Goal: Communication & Community: Answer question/provide support

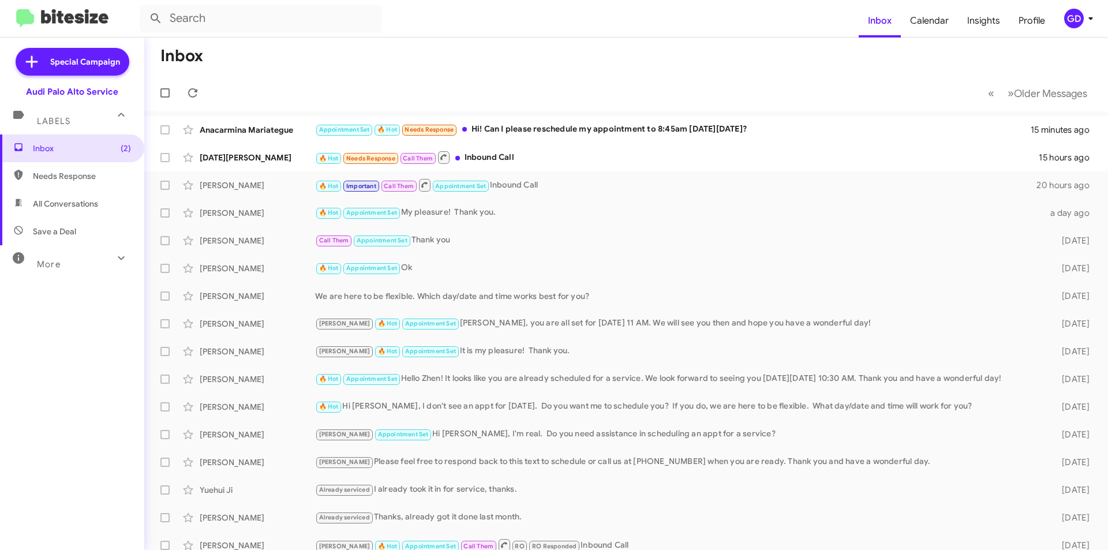
click at [79, 179] on span "Needs Response" at bounding box center [82, 176] width 98 height 12
type input "in:needs-response"
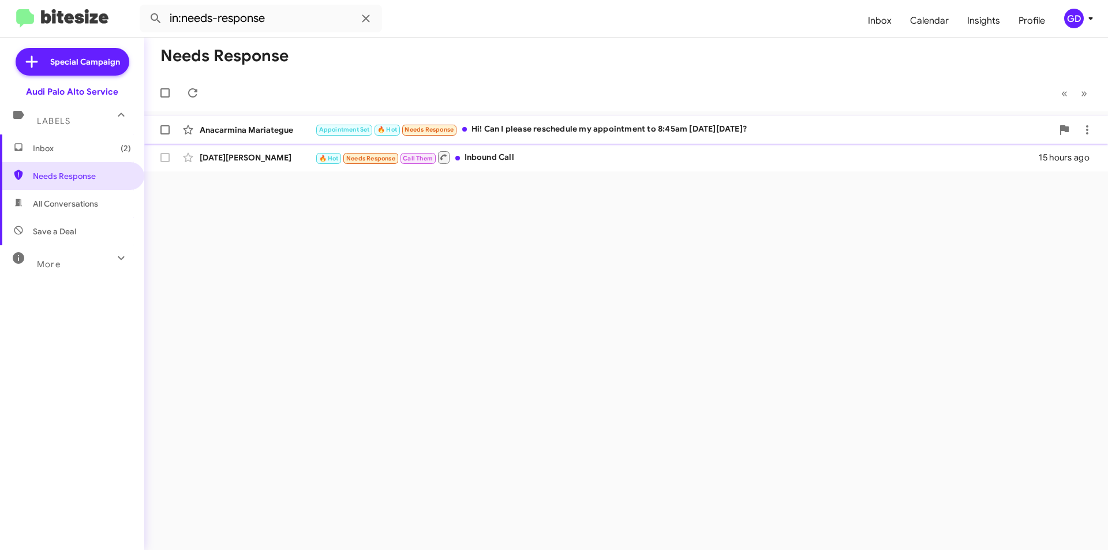
click at [627, 126] on div "Appointment Set 🔥 Hot Needs Response Hi! Can I please reschedule my appointment…" at bounding box center [683, 129] width 737 height 13
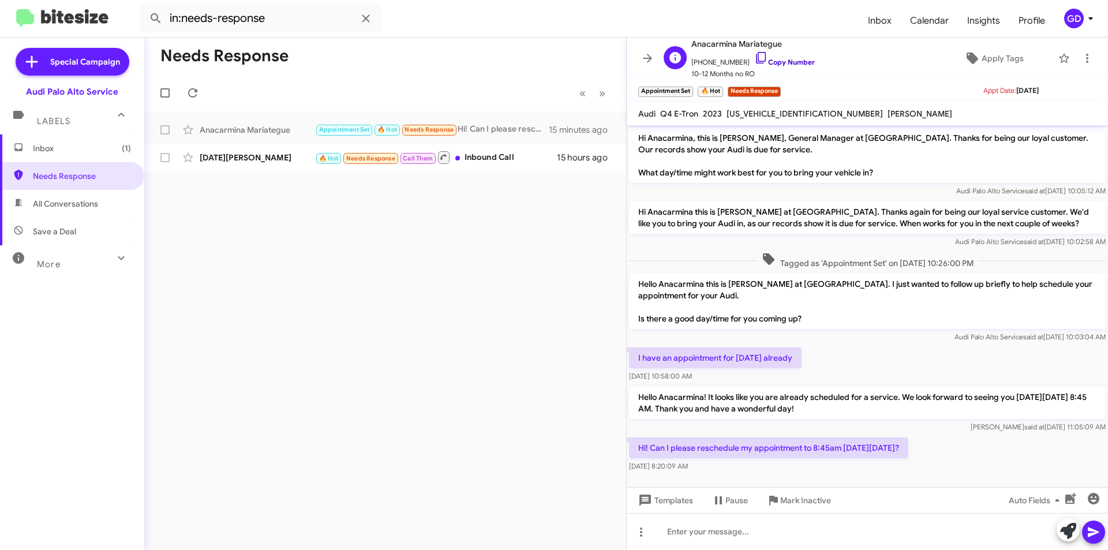
click at [782, 65] on link "Copy Number" at bounding box center [784, 62] width 61 height 9
click at [785, 61] on link "Copy Number" at bounding box center [784, 62] width 61 height 9
drag, startPoint x: 693, startPoint y: 534, endPoint x: 728, endPoint y: 539, distance: 35.5
click at [693, 535] on div at bounding box center [867, 531] width 481 height 37
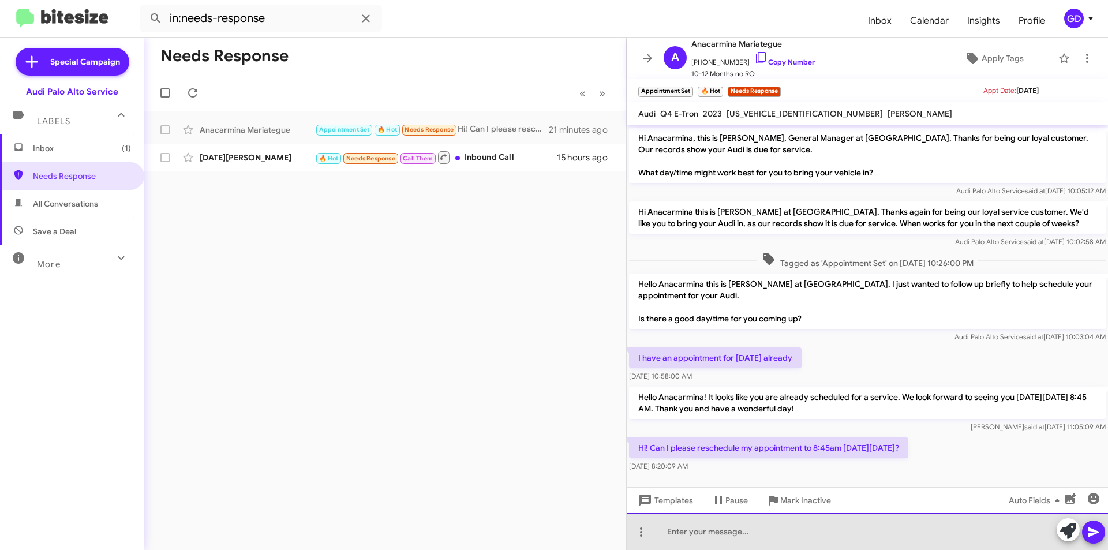
paste div
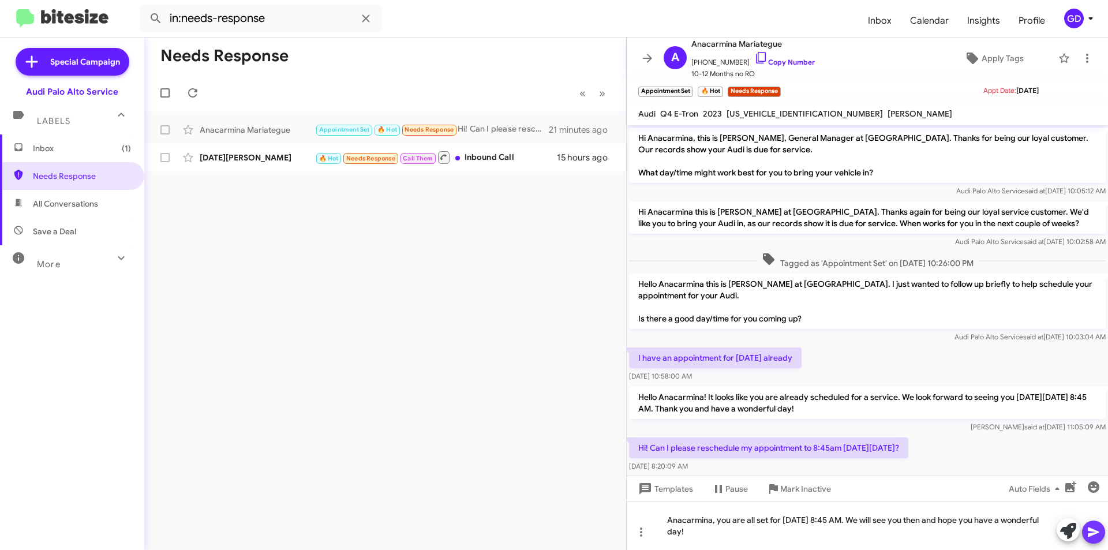
click at [1096, 533] on icon at bounding box center [1093, 532] width 11 height 10
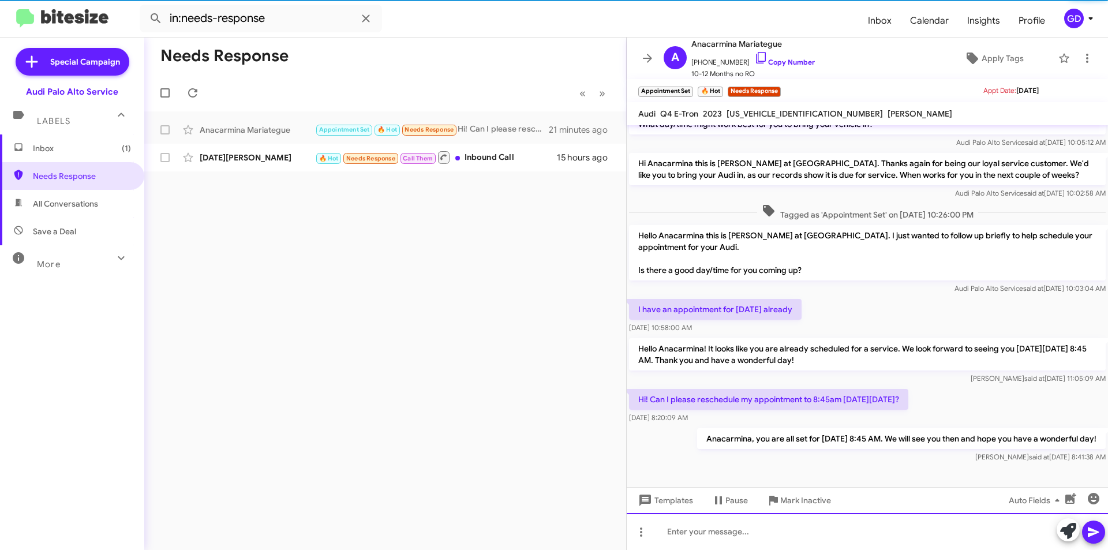
scroll to position [50, 0]
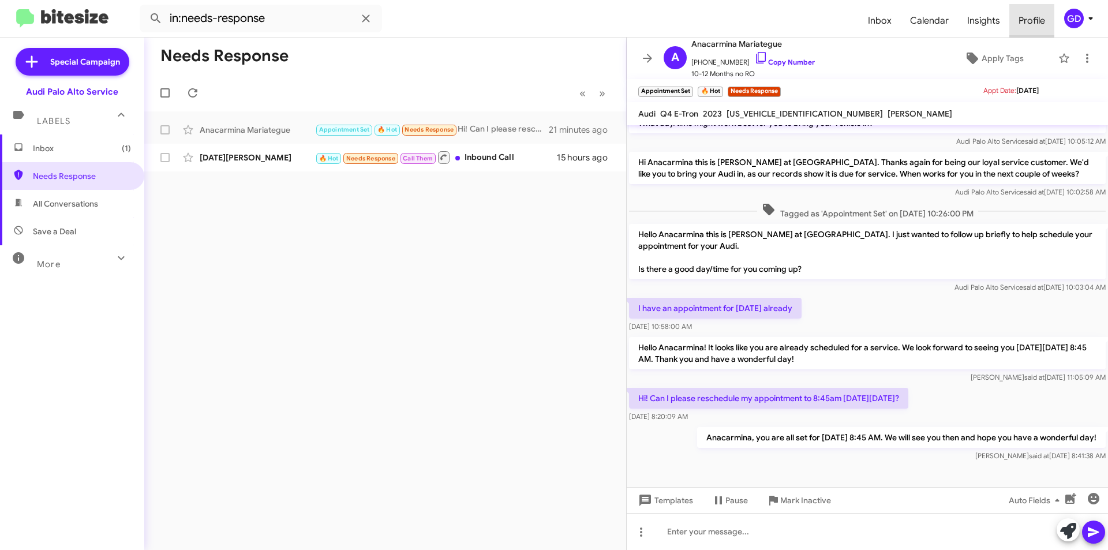
click at [1030, 20] on span "Profile" at bounding box center [1031, 20] width 45 height 33
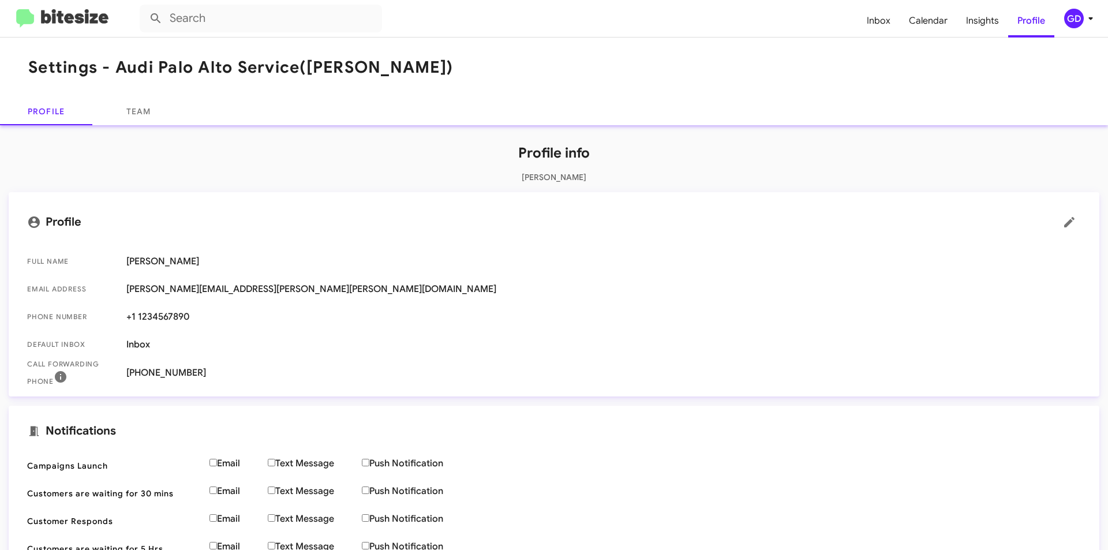
type input "in:needs-response"
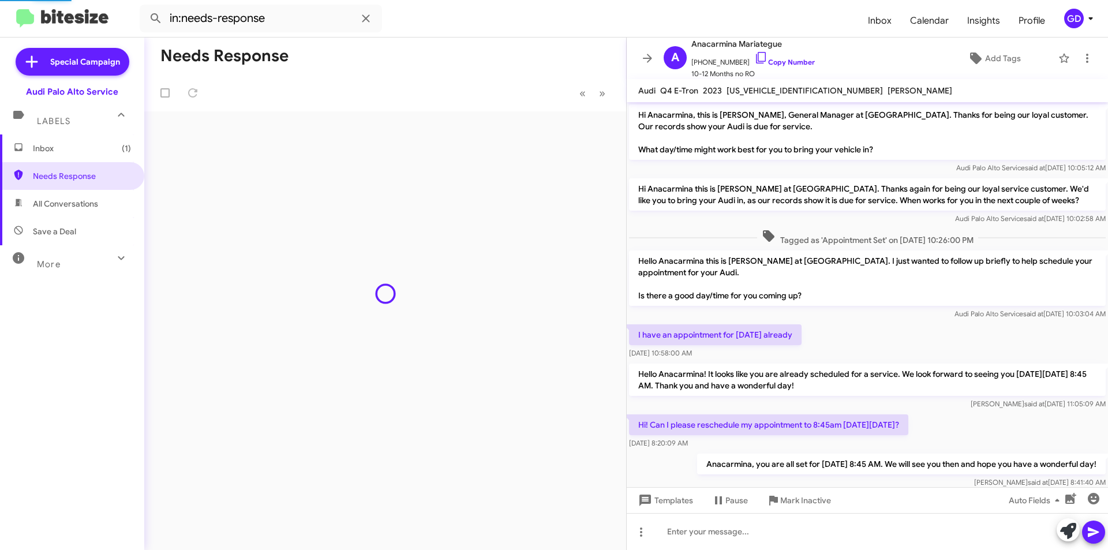
scroll to position [27, 0]
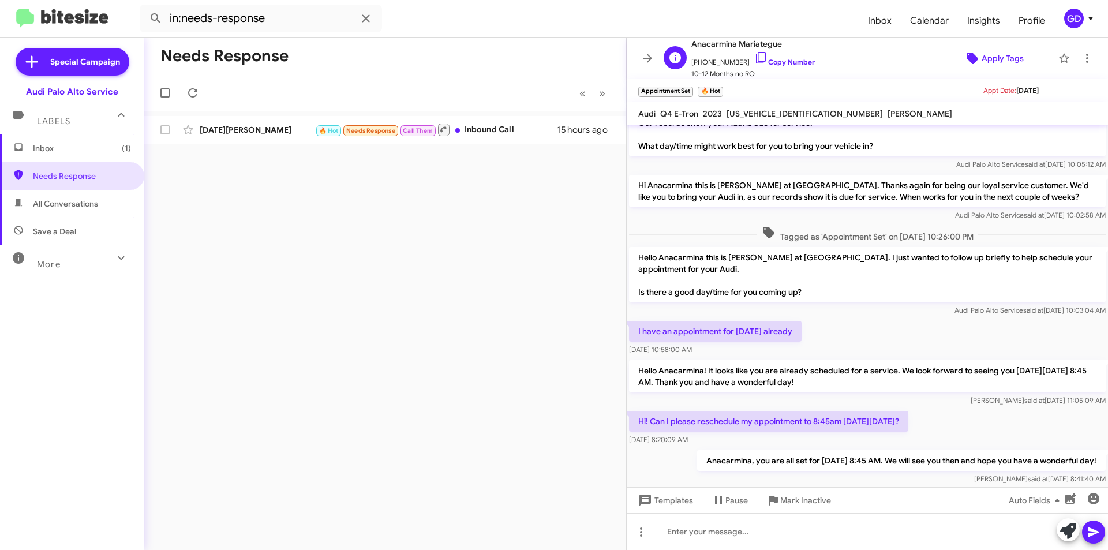
click at [992, 58] on span "Apply Tags" at bounding box center [1002, 58] width 42 height 21
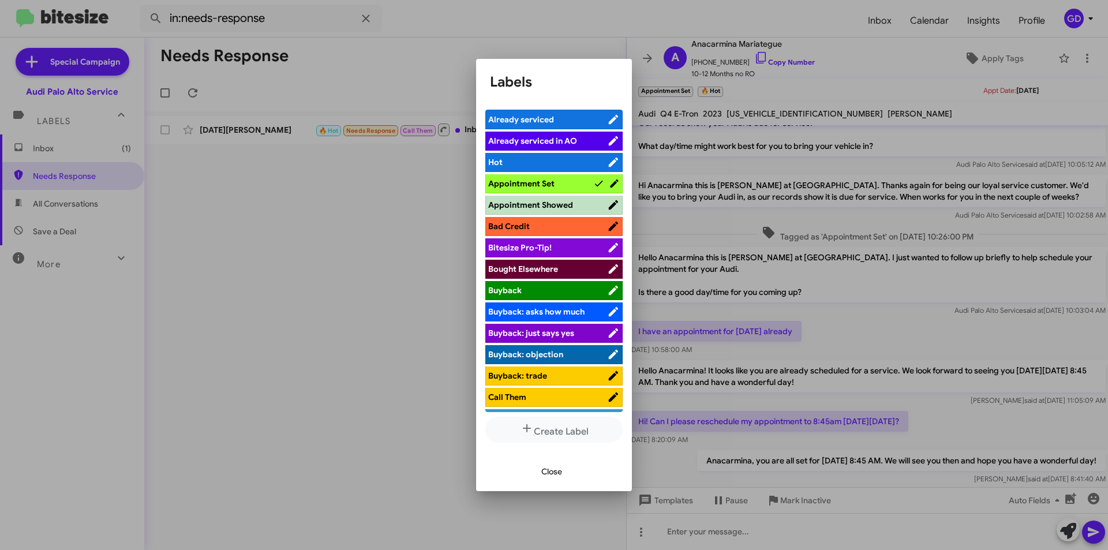
click at [549, 179] on span "Appointment Set" at bounding box center [521, 183] width 66 height 10
click at [553, 471] on span "Close" at bounding box center [551, 471] width 21 height 21
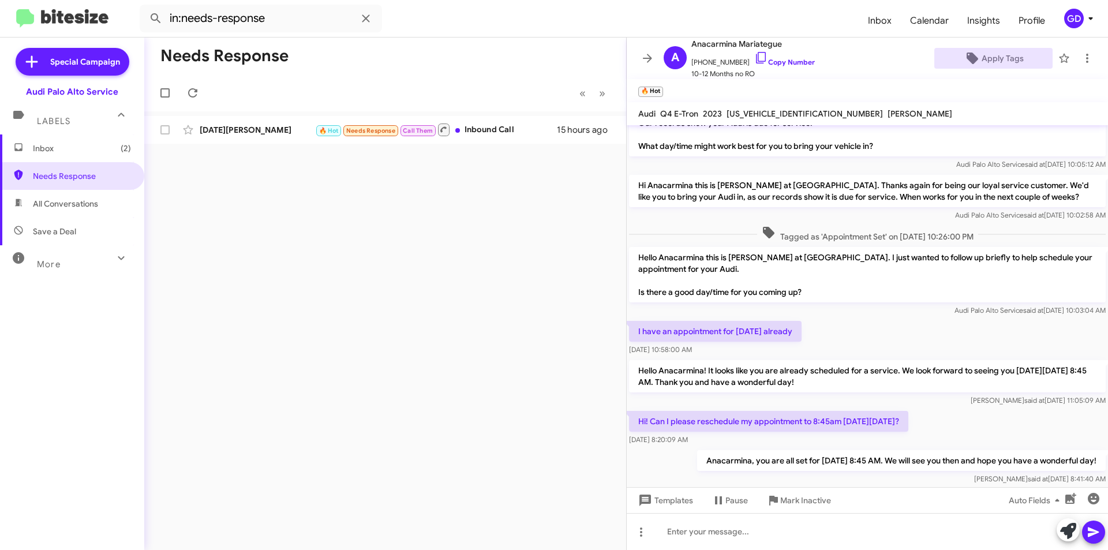
scroll to position [116, 0]
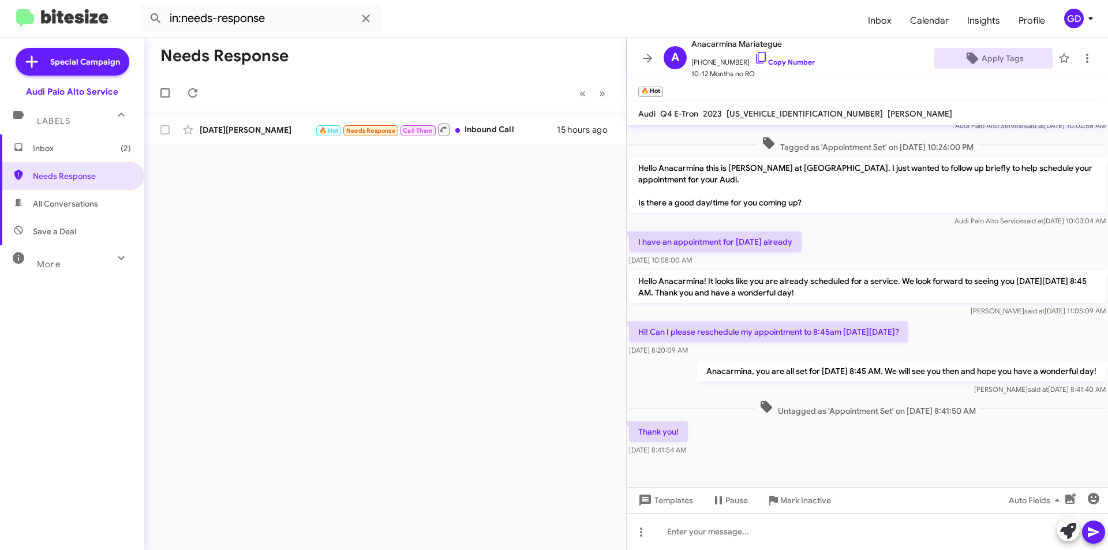
click at [763, 108] on span "[US_VEHICLE_IDENTIFICATION_NUMBER]" at bounding box center [804, 113] width 156 height 10
copy span "[US_VEHICLE_IDENTIFICATION_NUMBER]"
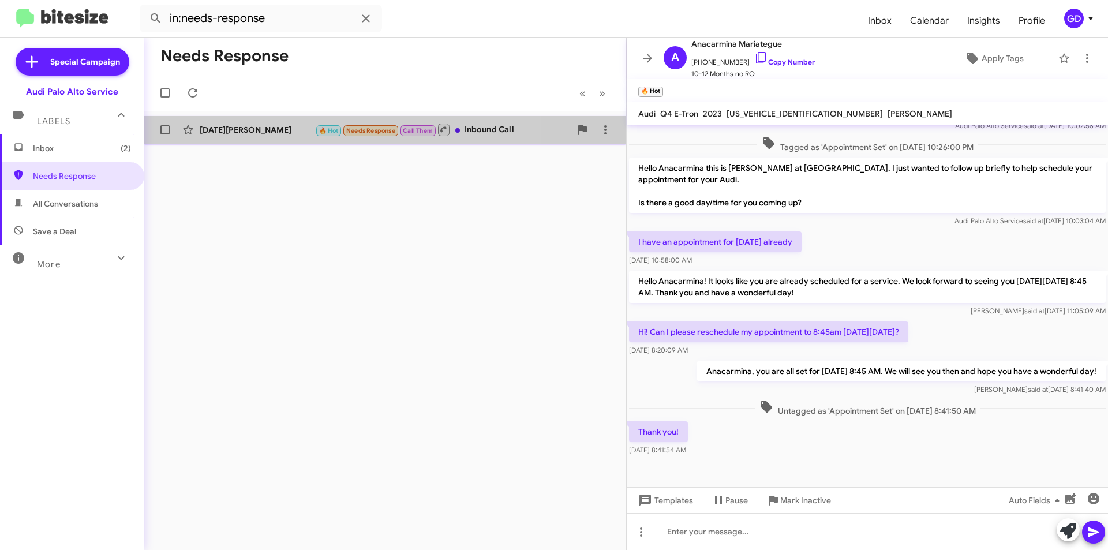
click at [218, 128] on div "[DATE][PERSON_NAME]" at bounding box center [257, 130] width 115 height 12
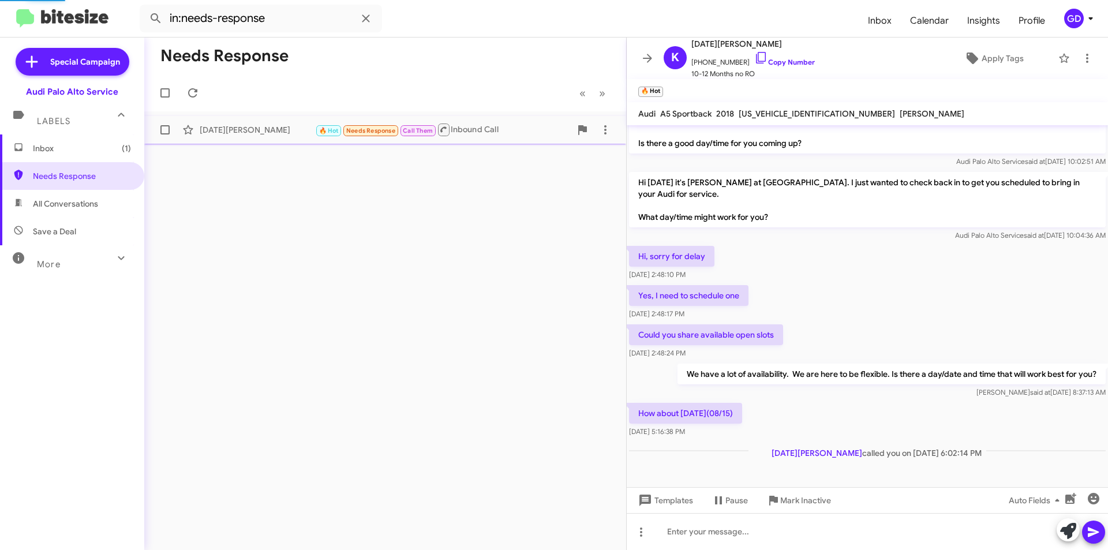
scroll to position [103, 0]
click at [765, 62] on link "Copy Number" at bounding box center [784, 62] width 61 height 9
click at [984, 59] on span "Apply Tags" at bounding box center [1002, 58] width 42 height 21
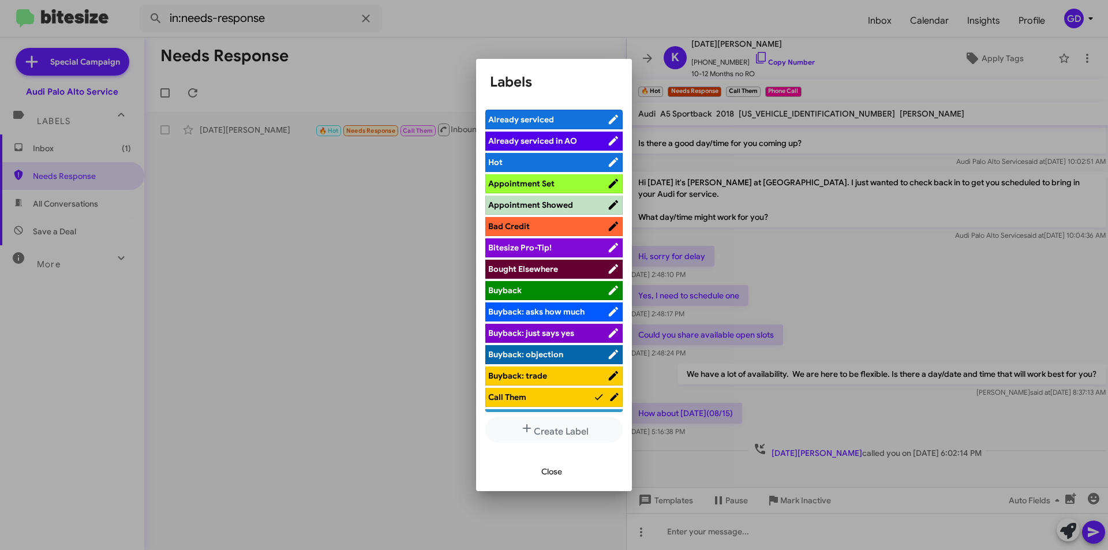
click at [538, 183] on span "Appointment Set" at bounding box center [521, 183] width 66 height 10
click at [553, 475] on span "Close" at bounding box center [551, 471] width 21 height 21
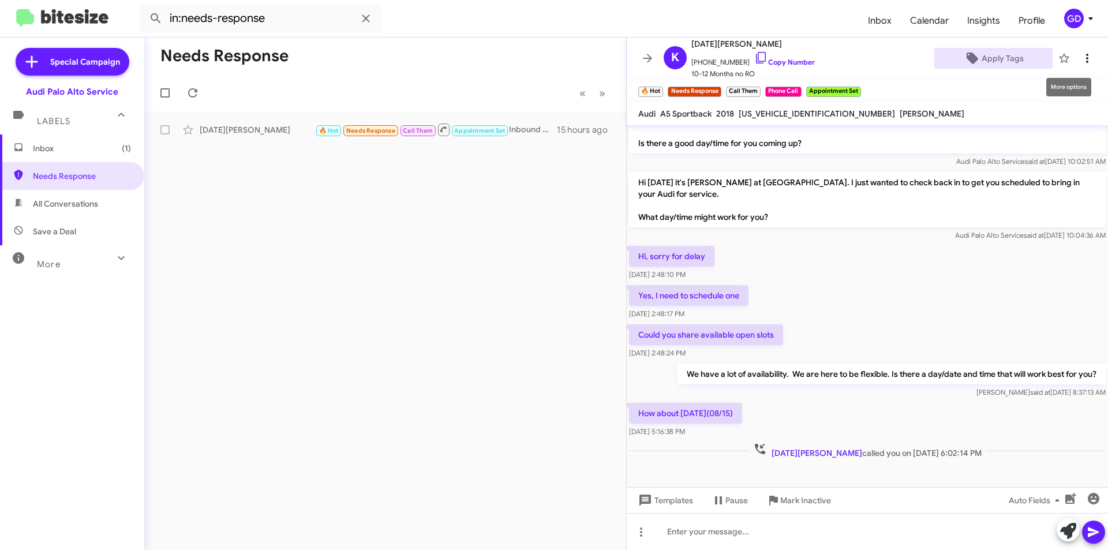
click at [1086, 55] on icon at bounding box center [1087, 58] width 2 height 9
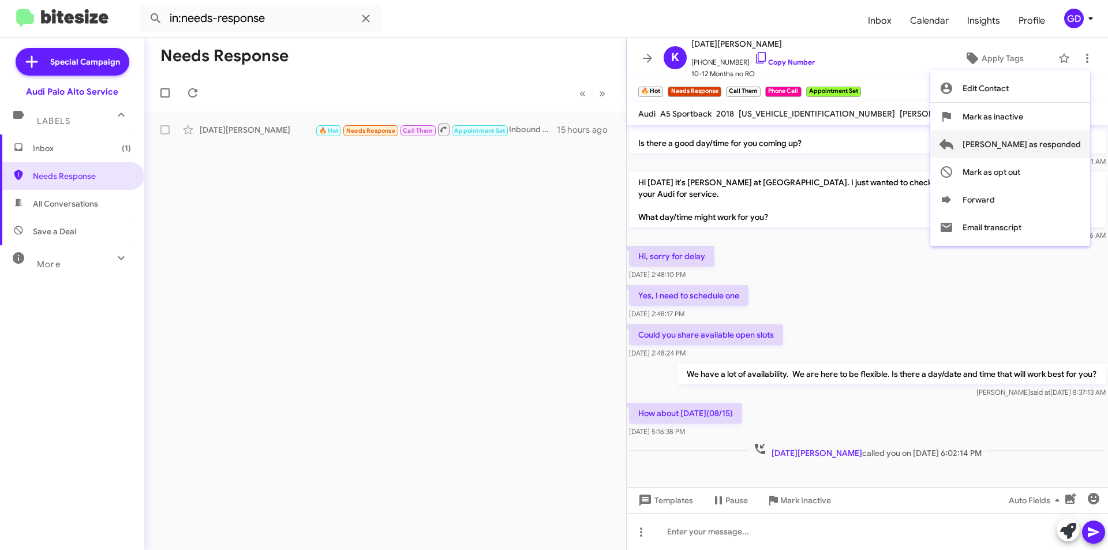
click at [1051, 146] on span "[PERSON_NAME] as responded" at bounding box center [1021, 144] width 118 height 28
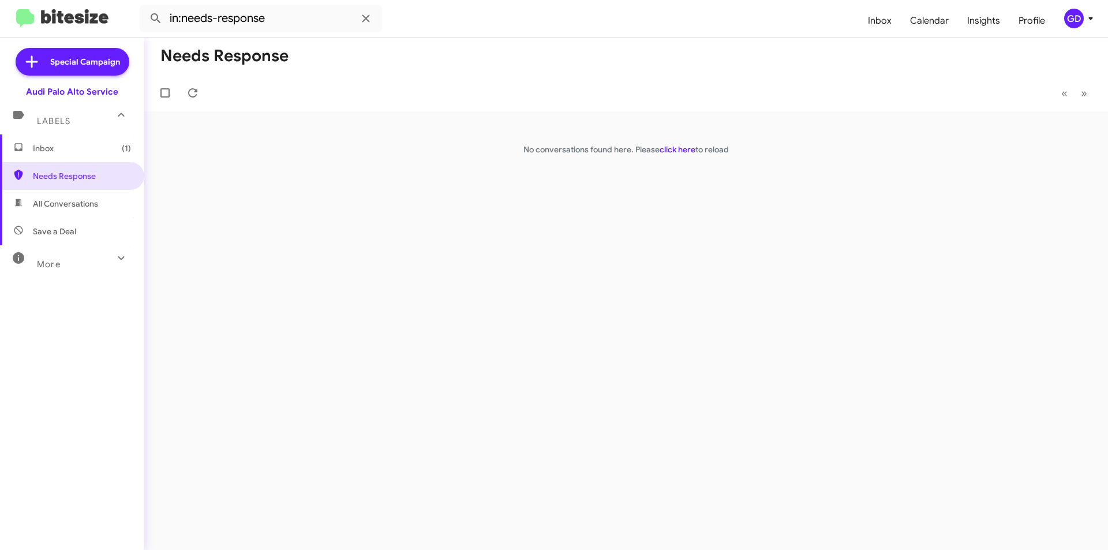
click at [43, 153] on span "Inbox (1)" at bounding box center [82, 149] width 98 height 12
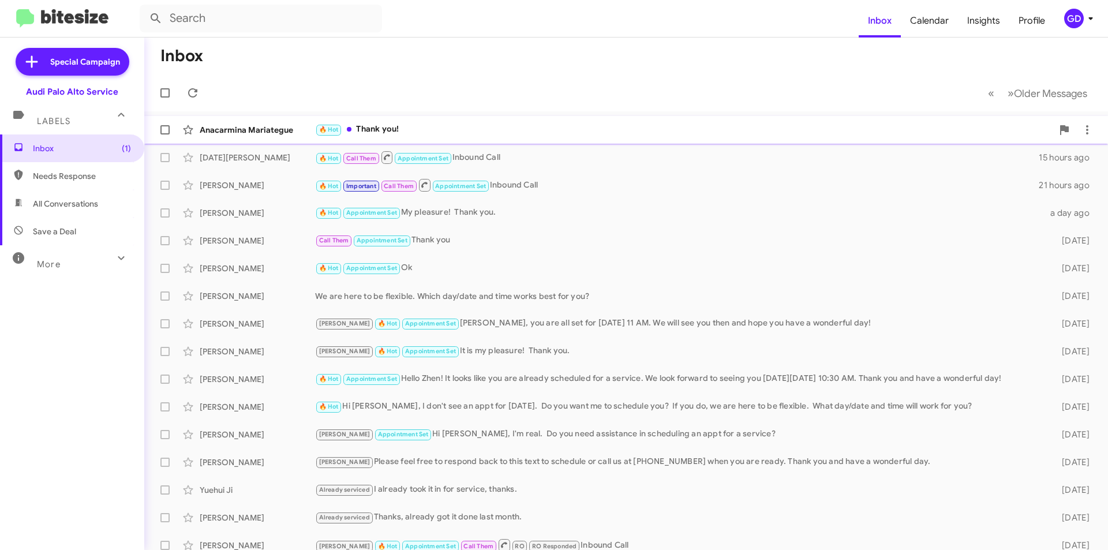
click at [232, 134] on div "Anacarmina Mariategue" at bounding box center [257, 130] width 115 height 12
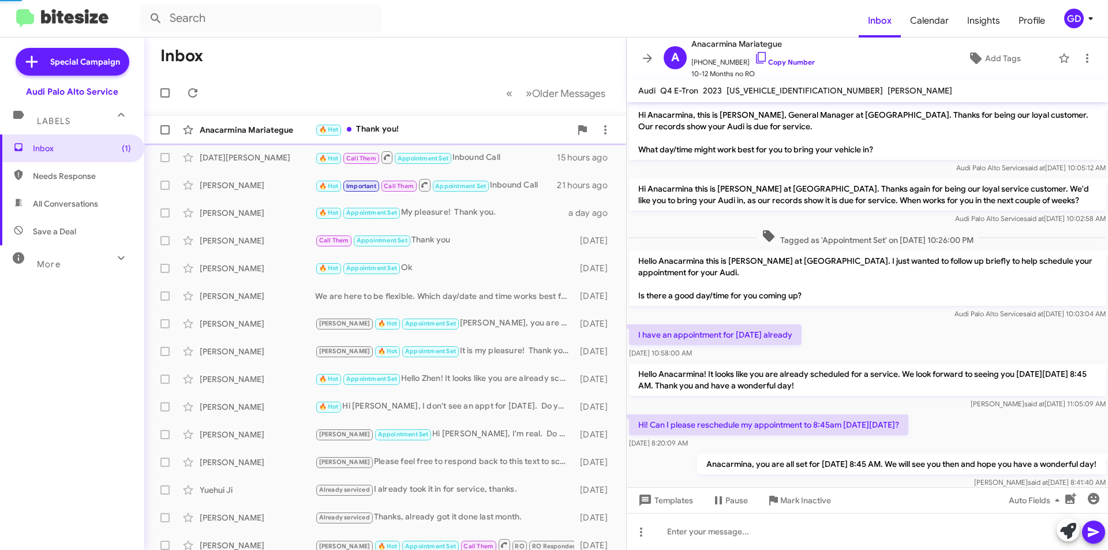
scroll to position [93, 0]
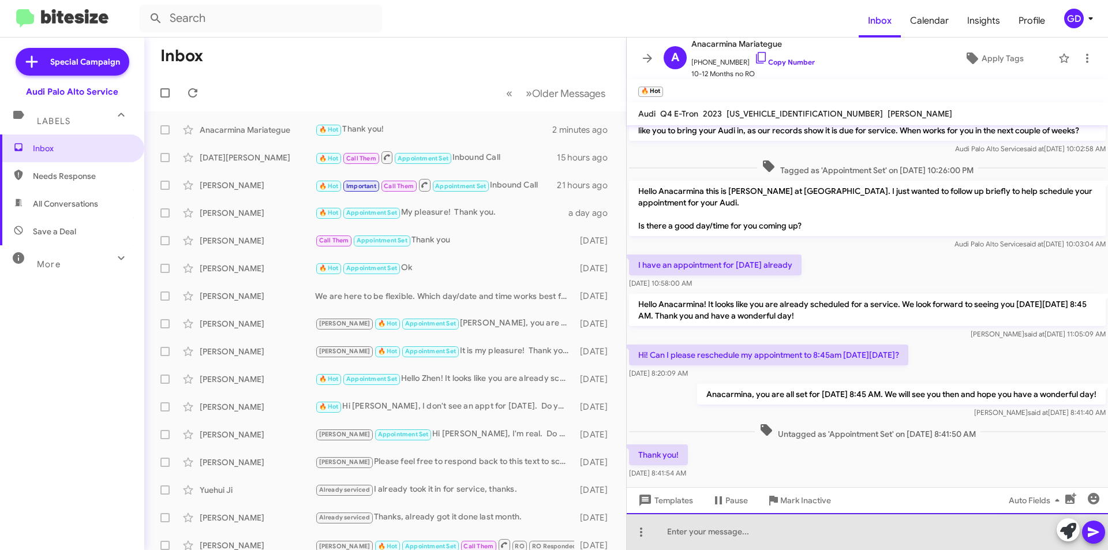
click at [688, 537] on div at bounding box center [867, 531] width 481 height 37
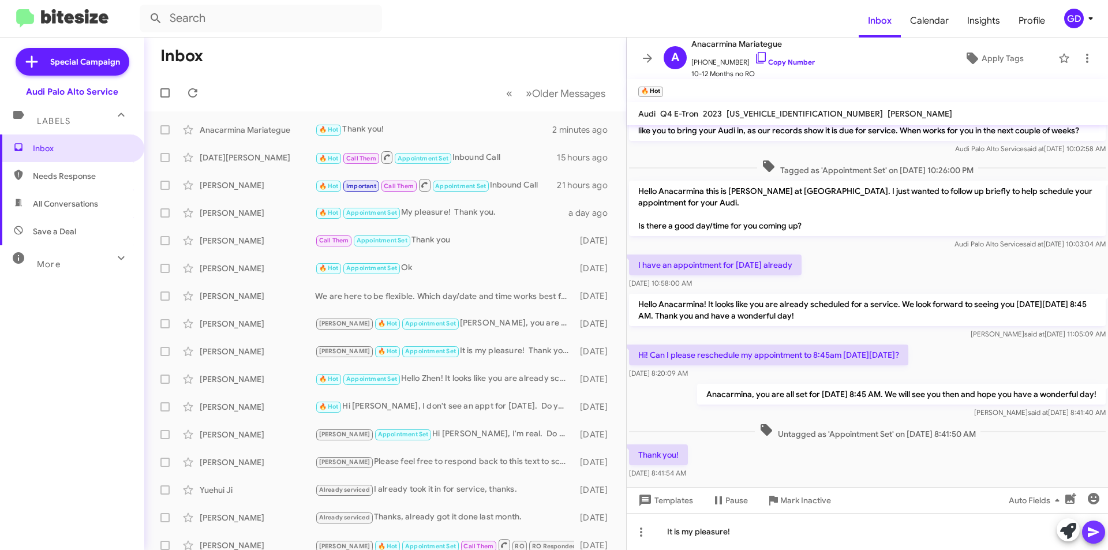
click at [1091, 532] on icon at bounding box center [1094, 532] width 14 height 14
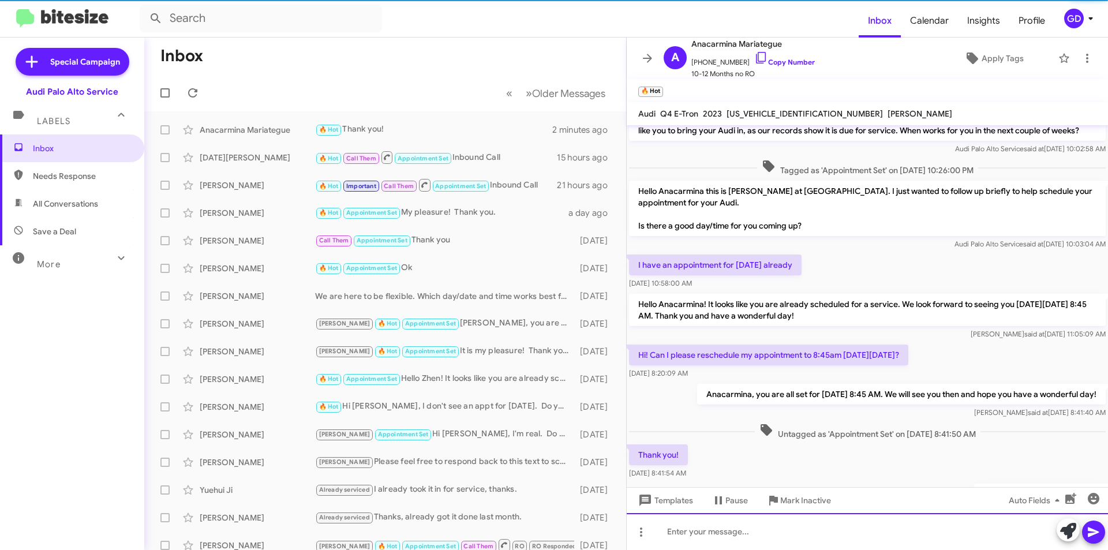
scroll to position [0, 0]
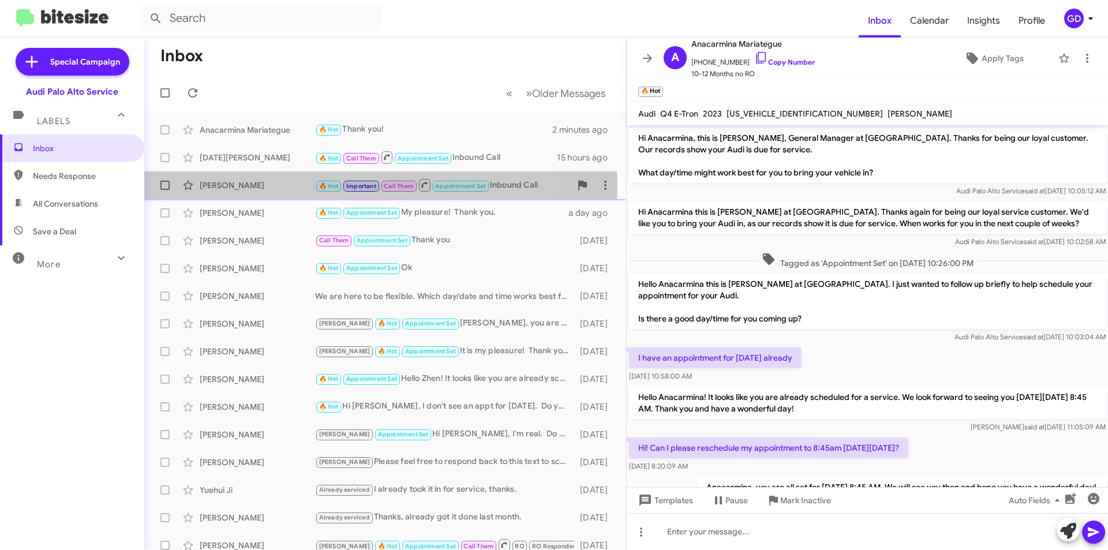
click at [220, 184] on div "[PERSON_NAME]" at bounding box center [257, 185] width 115 height 12
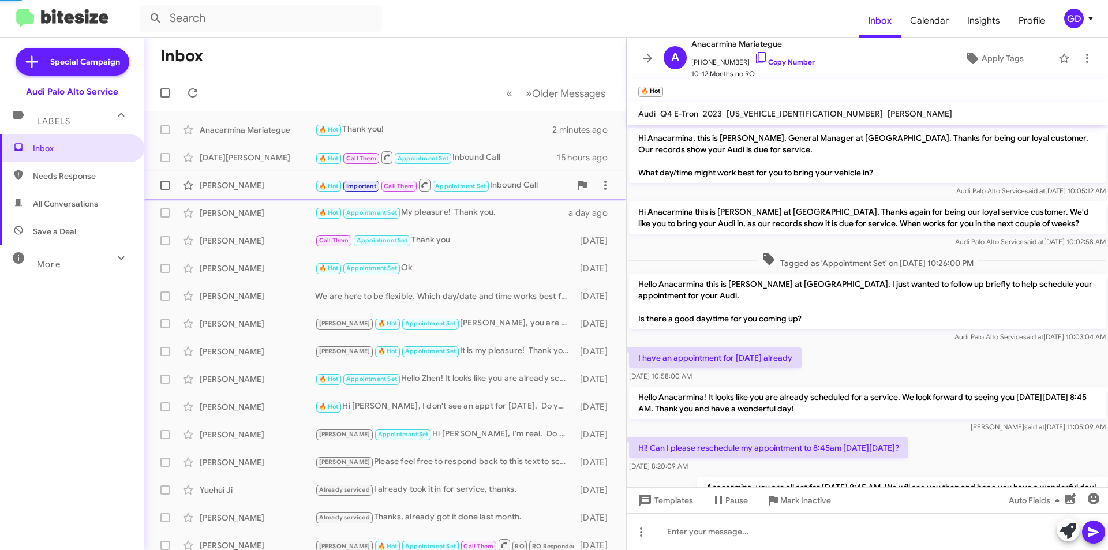
scroll to position [70, 0]
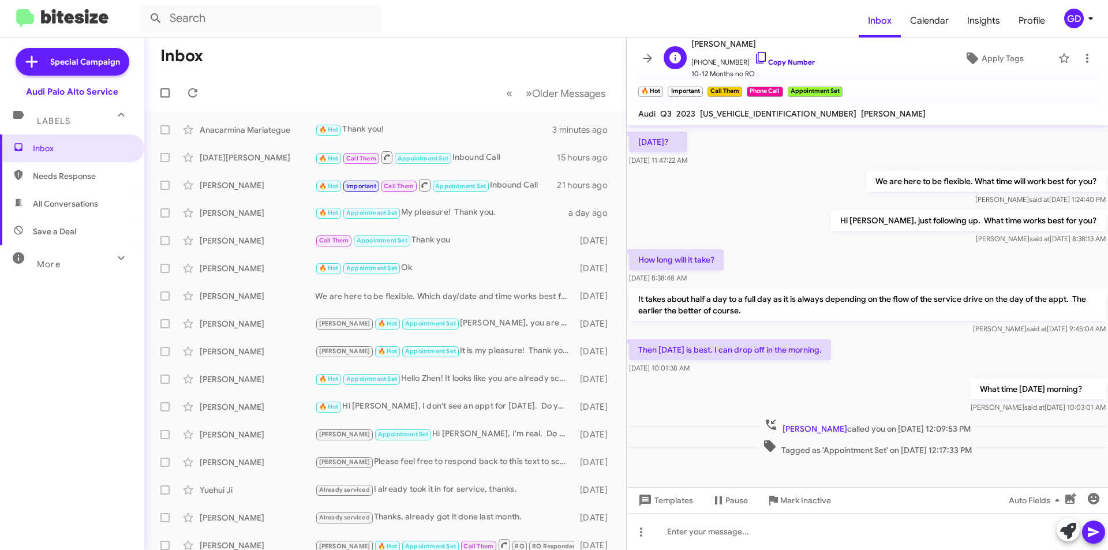
click at [782, 63] on link "Copy Number" at bounding box center [784, 62] width 61 height 9
click at [76, 178] on span "Needs Response" at bounding box center [82, 176] width 98 height 12
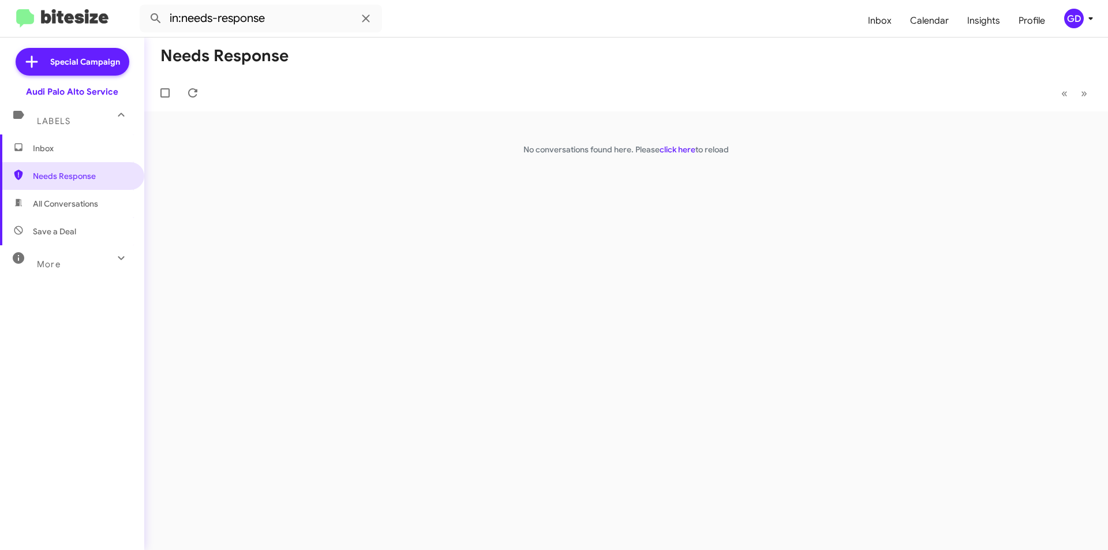
click at [74, 205] on span "All Conversations" at bounding box center [65, 204] width 65 height 12
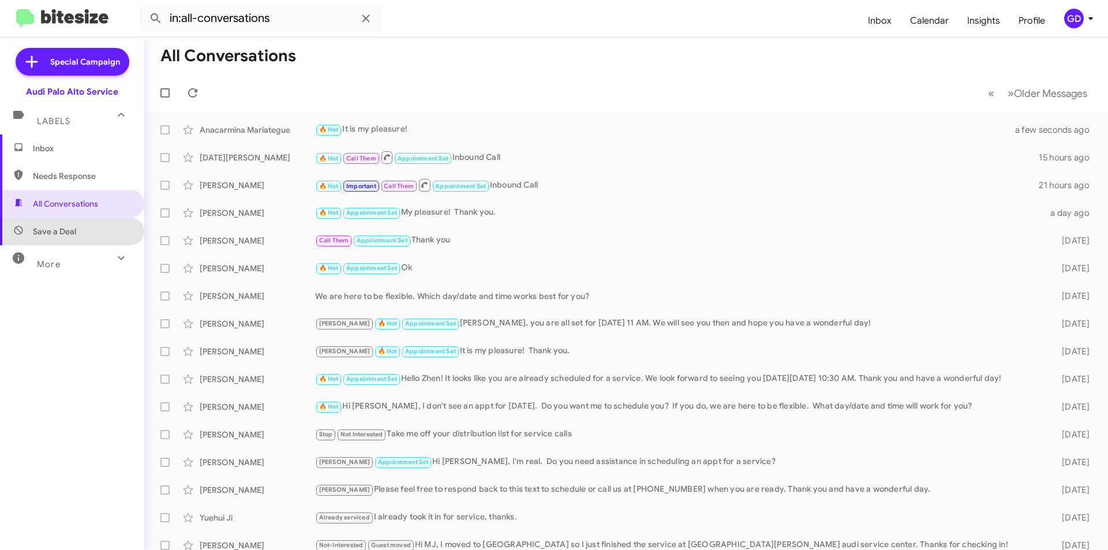
click at [76, 231] on span "Save a Deal" at bounding box center [72, 232] width 144 height 28
type input "in:not-interested"
